Goal: Check status

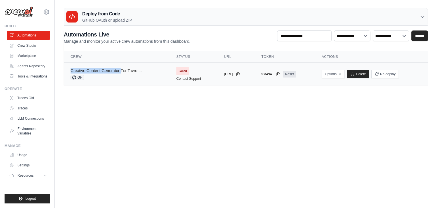
copy link "Creative Content Generator"
drag, startPoint x: 68, startPoint y: 69, endPoint x: 84, endPoint y: 54, distance: 22.3
click at [84, 54] on table "Crew Status URL Token Actions Creative Content Generator For Tavro,... GH Faile…" at bounding box center [246, 68] width 364 height 34
click at [117, 41] on p "Manage and monitor your active crew automations from this dashboard." at bounding box center [127, 41] width 127 height 6
click at [104, 71] on link "Creative Content Generator For Tavro,..." at bounding box center [106, 70] width 71 height 5
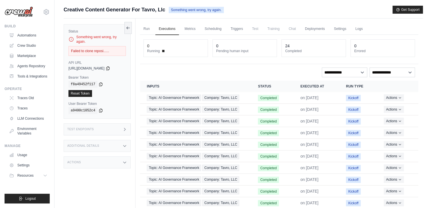
drag, startPoint x: 78, startPoint y: 68, endPoint x: 102, endPoint y: 68, distance: 24.5
click at [102, 68] on span "[URL][DOMAIN_NAME]" at bounding box center [87, 68] width 36 height 5
click at [28, 57] on link "Marketplace" at bounding box center [28, 55] width 43 height 9
